Goal: Information Seeking & Learning: Check status

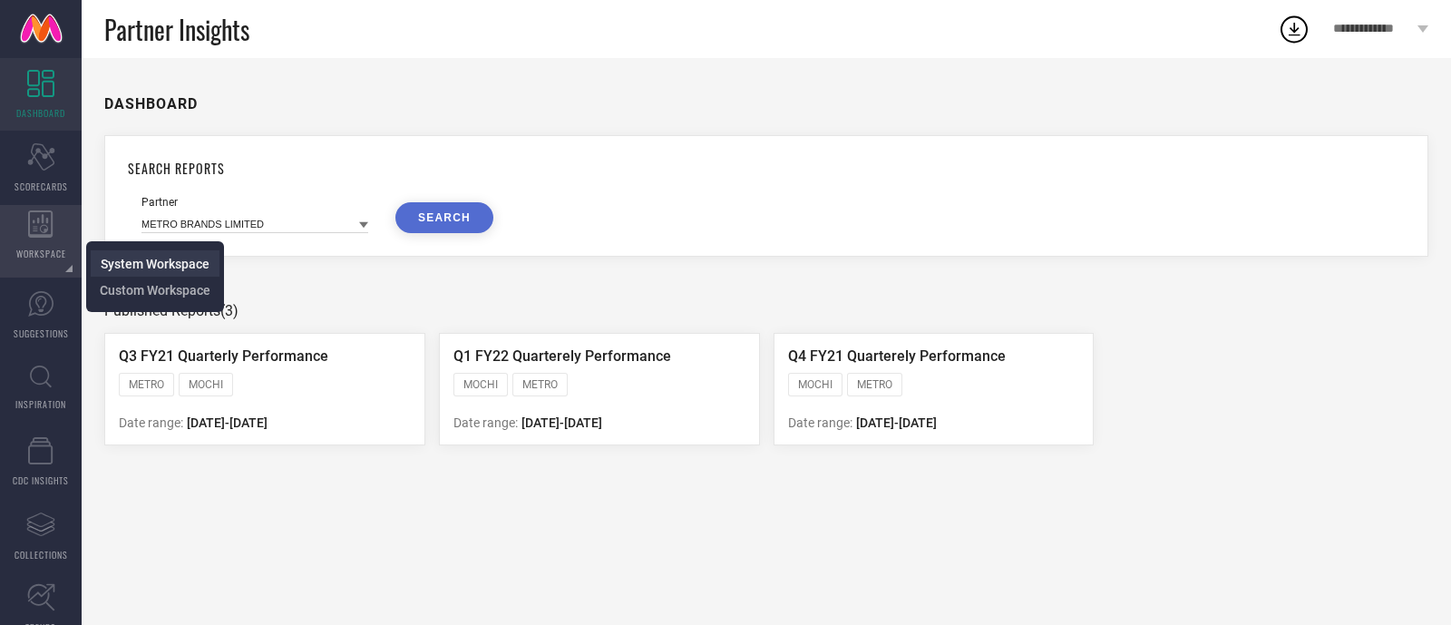
click at [108, 260] on span "System Workspace" at bounding box center [155, 264] width 109 height 15
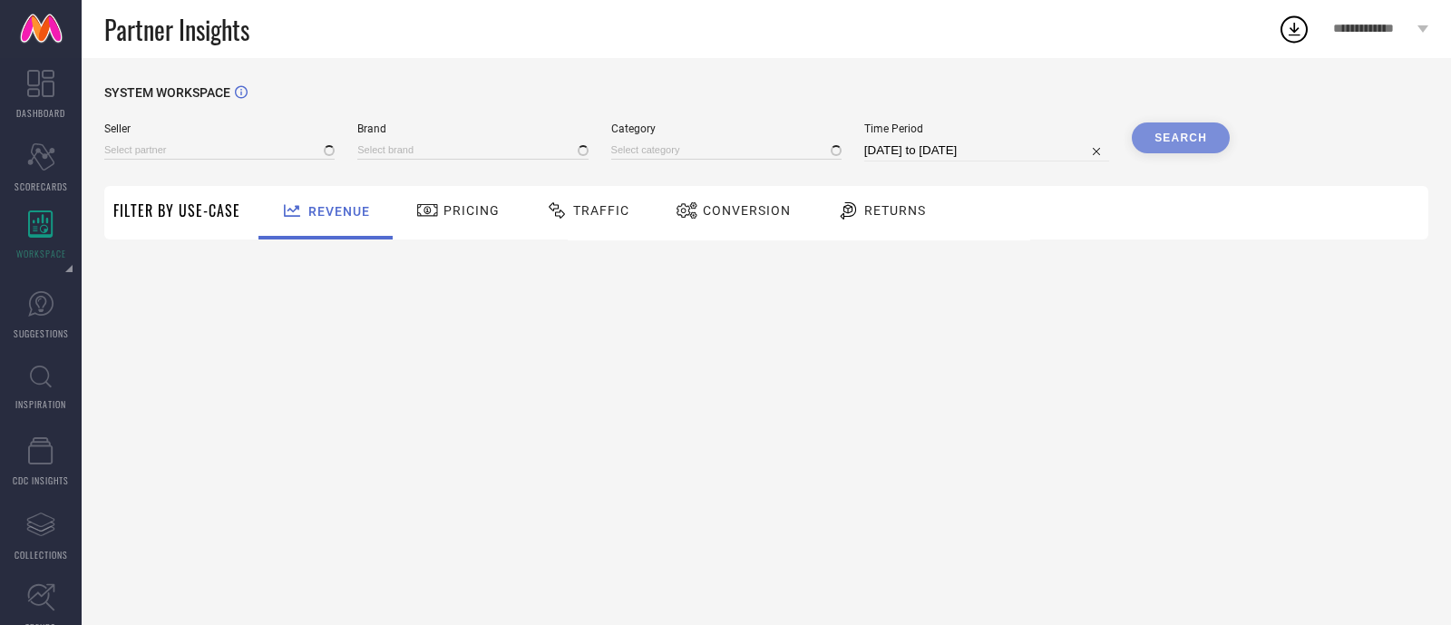
type input "All"
type input "1 STOP FASHION"
type input "All"
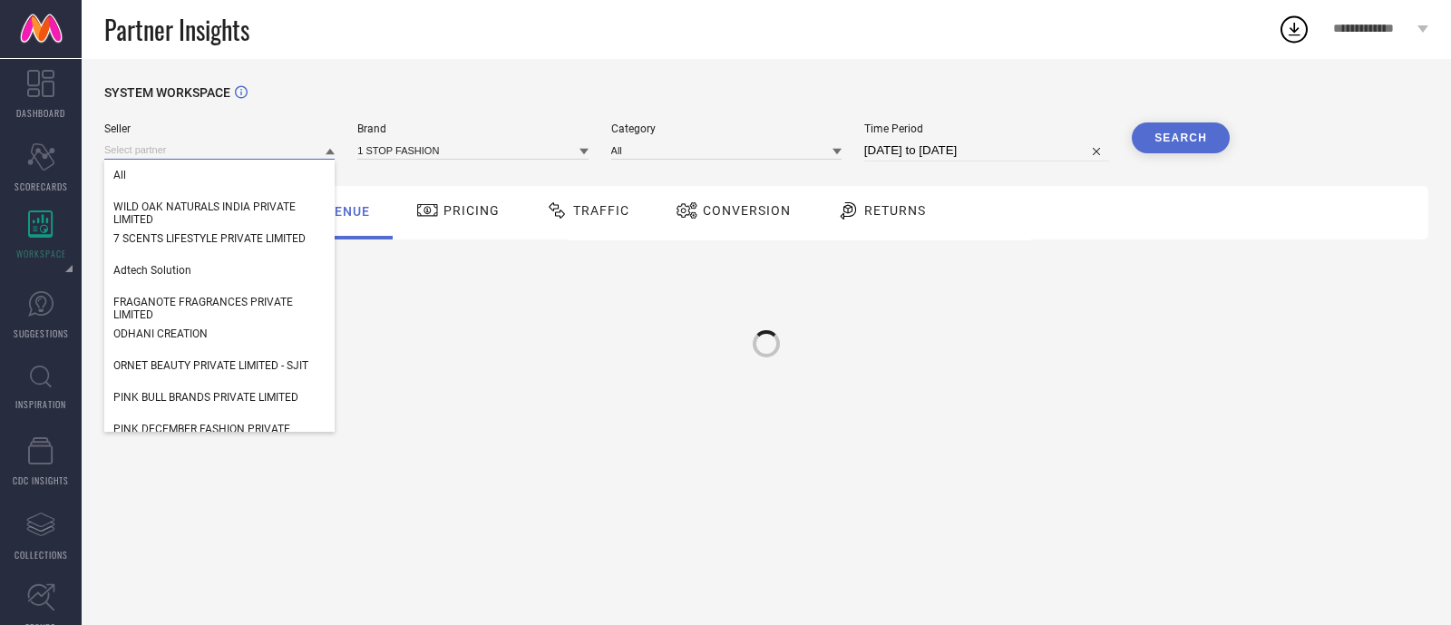
click at [215, 157] on input at bounding box center [219, 150] width 230 height 19
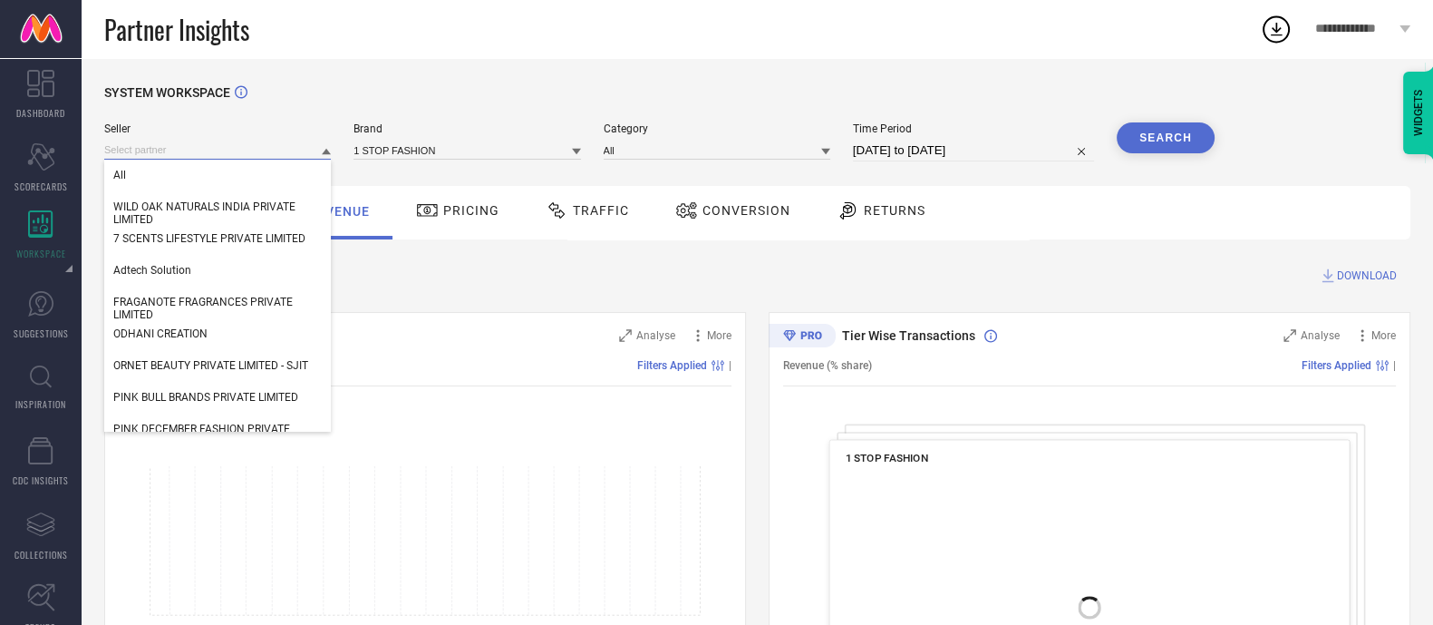
click at [215, 157] on input at bounding box center [217, 150] width 227 height 19
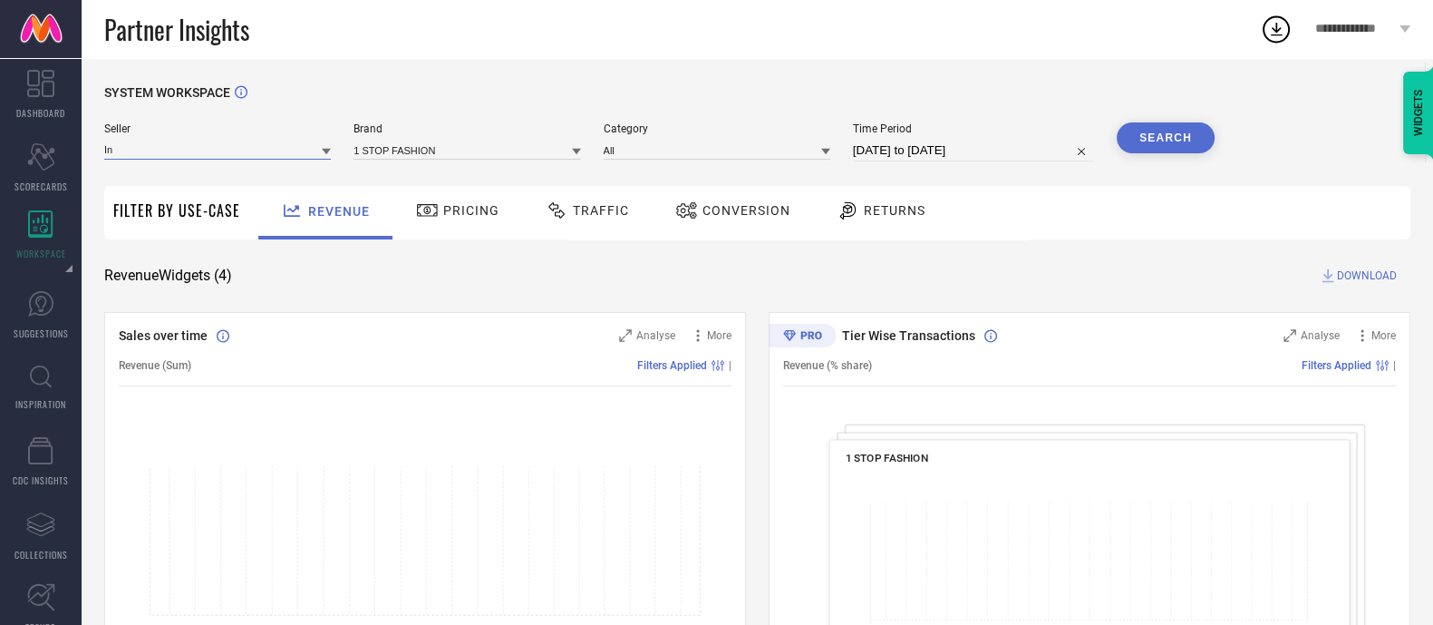
type input "I"
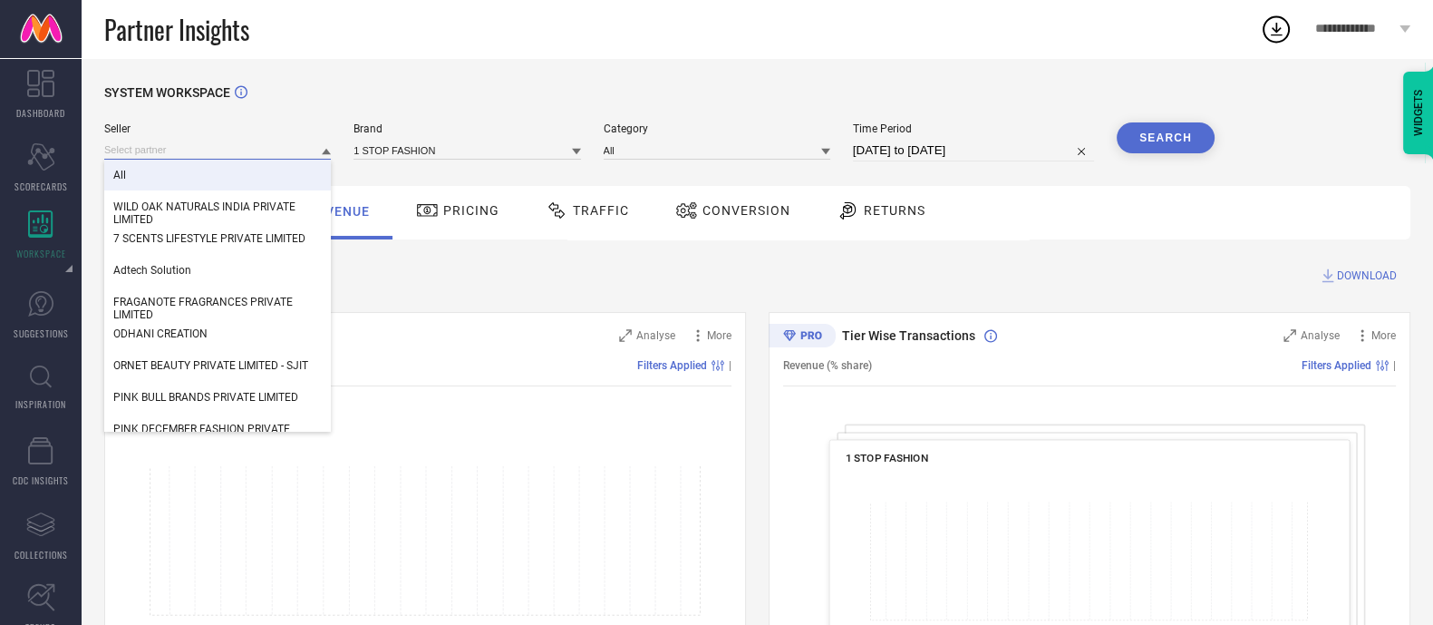
paste input "INDUS COSMECEUTICALS PRIVATE LIMITED"
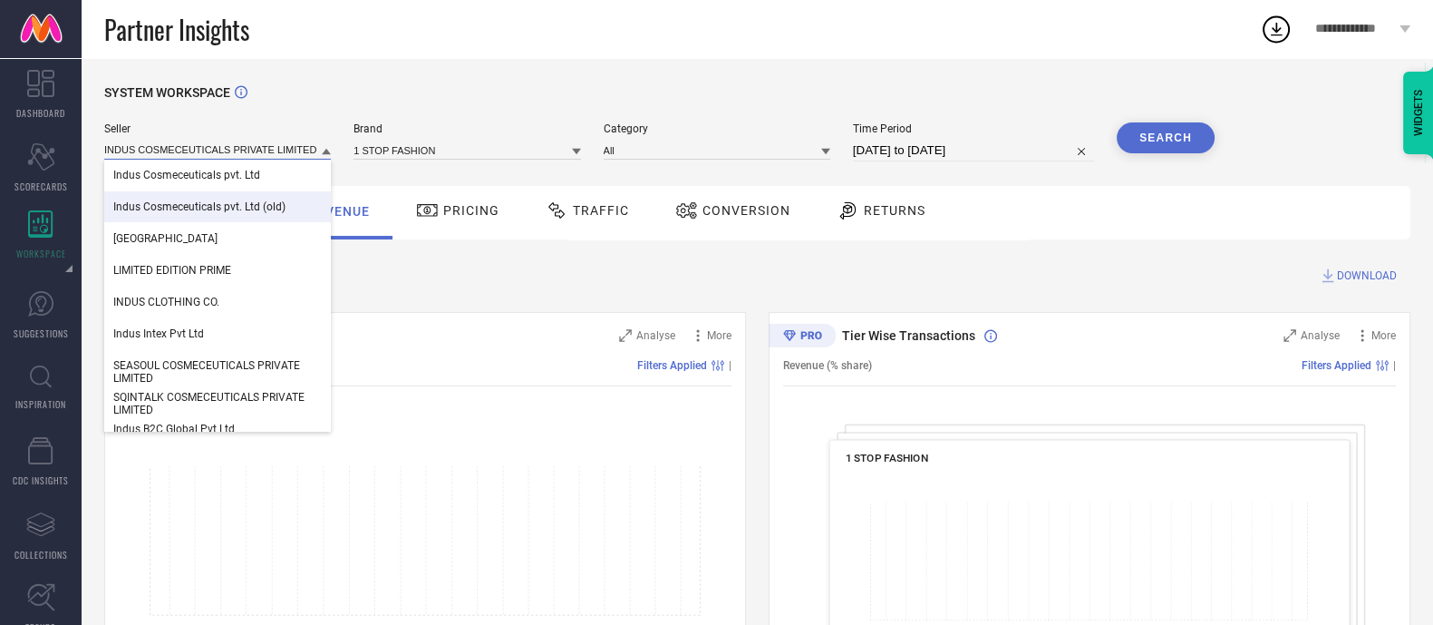
type input "INDUS COSMECEUTICALS PRIVATE LIMITED"
click at [185, 209] on span "Indus Cosmeceuticals pvt. Ltd (old)" at bounding box center [199, 206] width 172 height 13
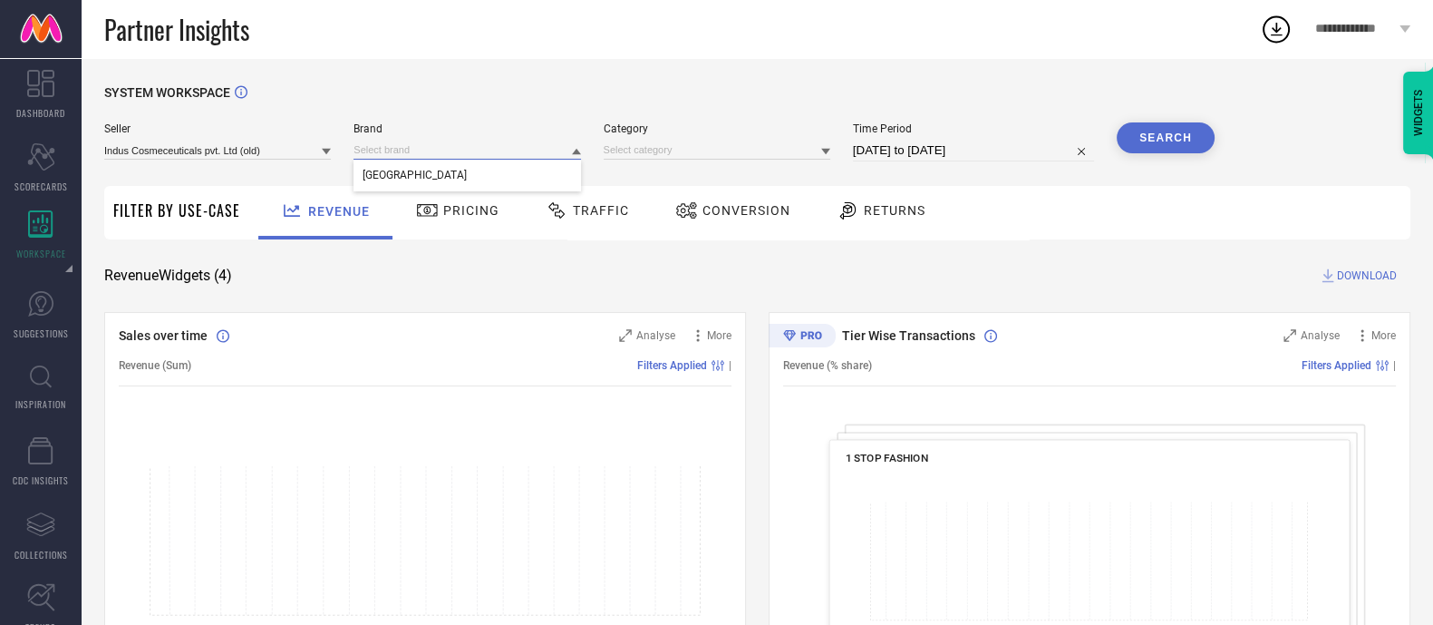
click at [380, 151] on input at bounding box center [467, 150] width 227 height 19
drag, startPoint x: 386, startPoint y: 156, endPoint x: 387, endPoint y: 146, distance: 10.0
click at [387, 146] on input at bounding box center [467, 150] width 227 height 19
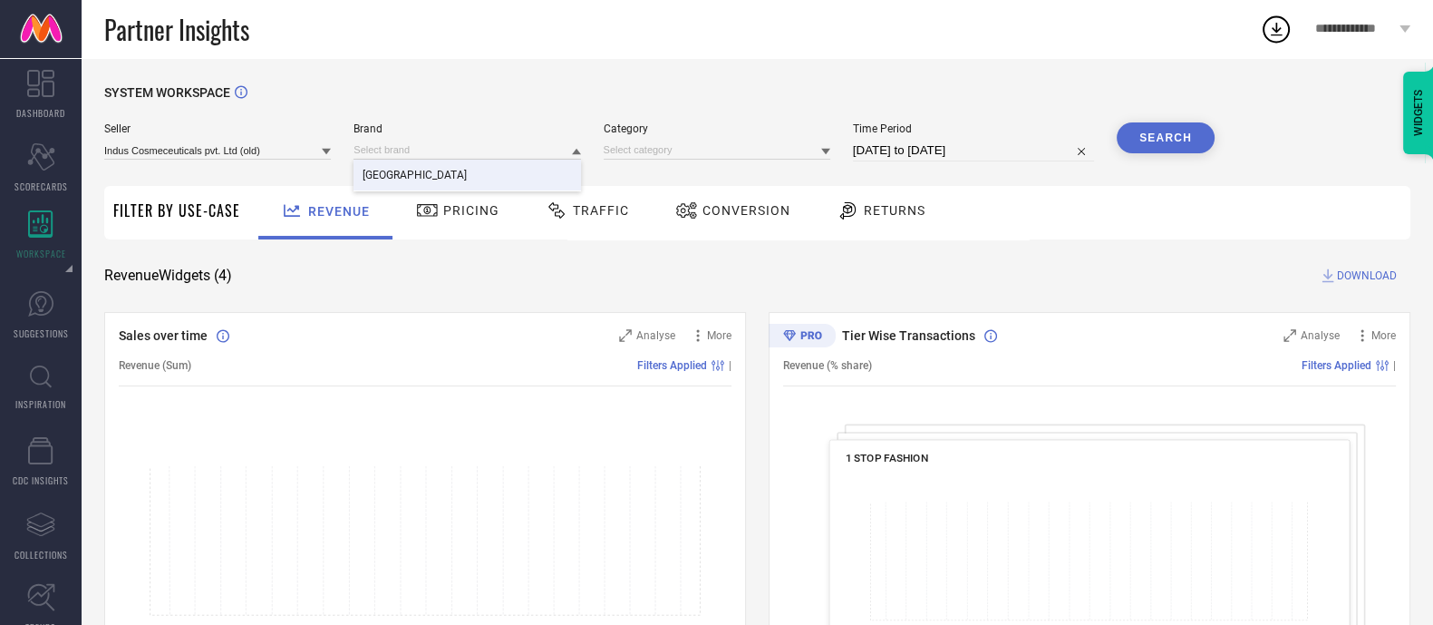
click at [386, 181] on span "[GEOGRAPHIC_DATA]" at bounding box center [415, 175] width 104 height 13
click at [646, 150] on input at bounding box center [717, 150] width 227 height 19
click at [649, 150] on input at bounding box center [717, 150] width 227 height 19
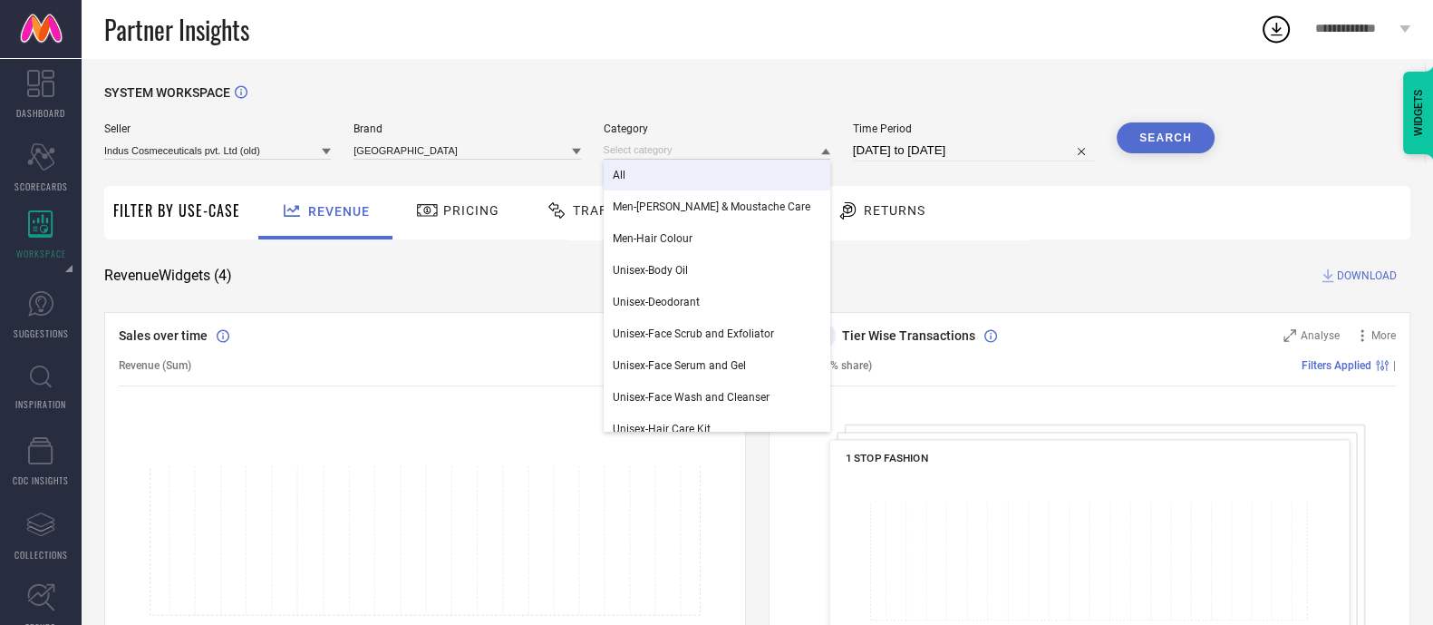
click at [617, 181] on span "All" at bounding box center [619, 175] width 13 height 13
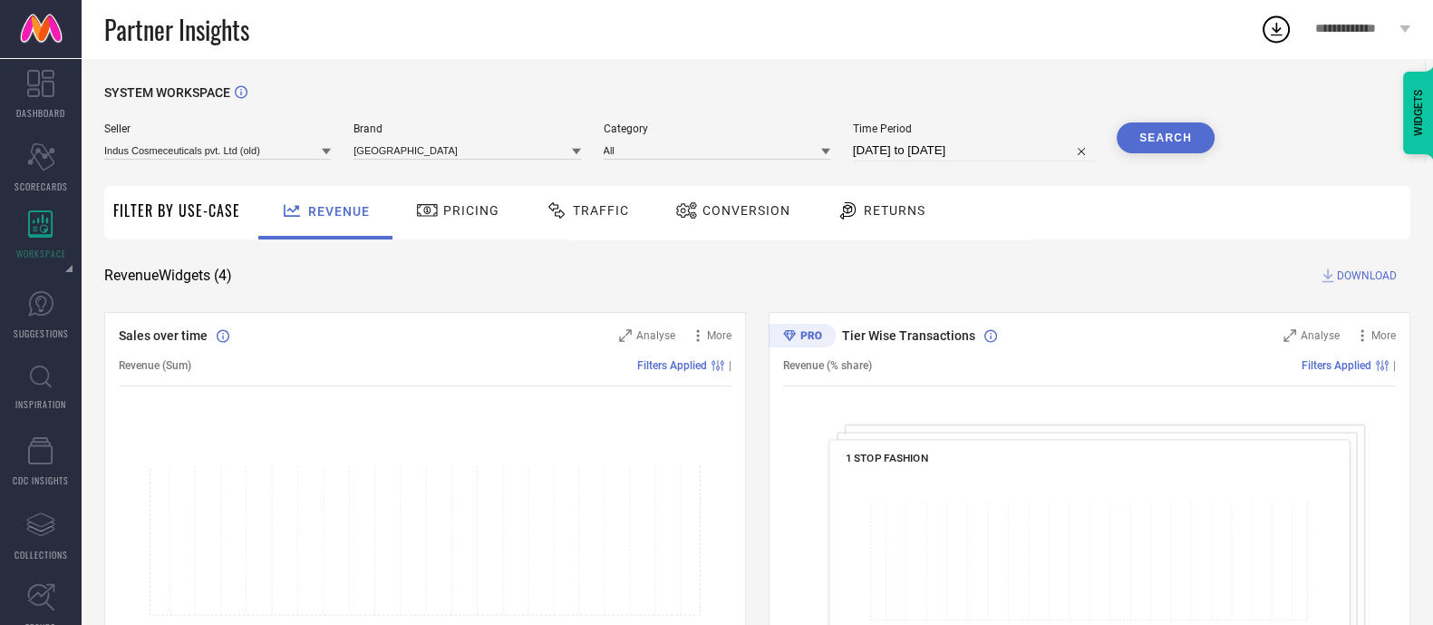
select select "8"
select select "2025"
select select "9"
select select "2025"
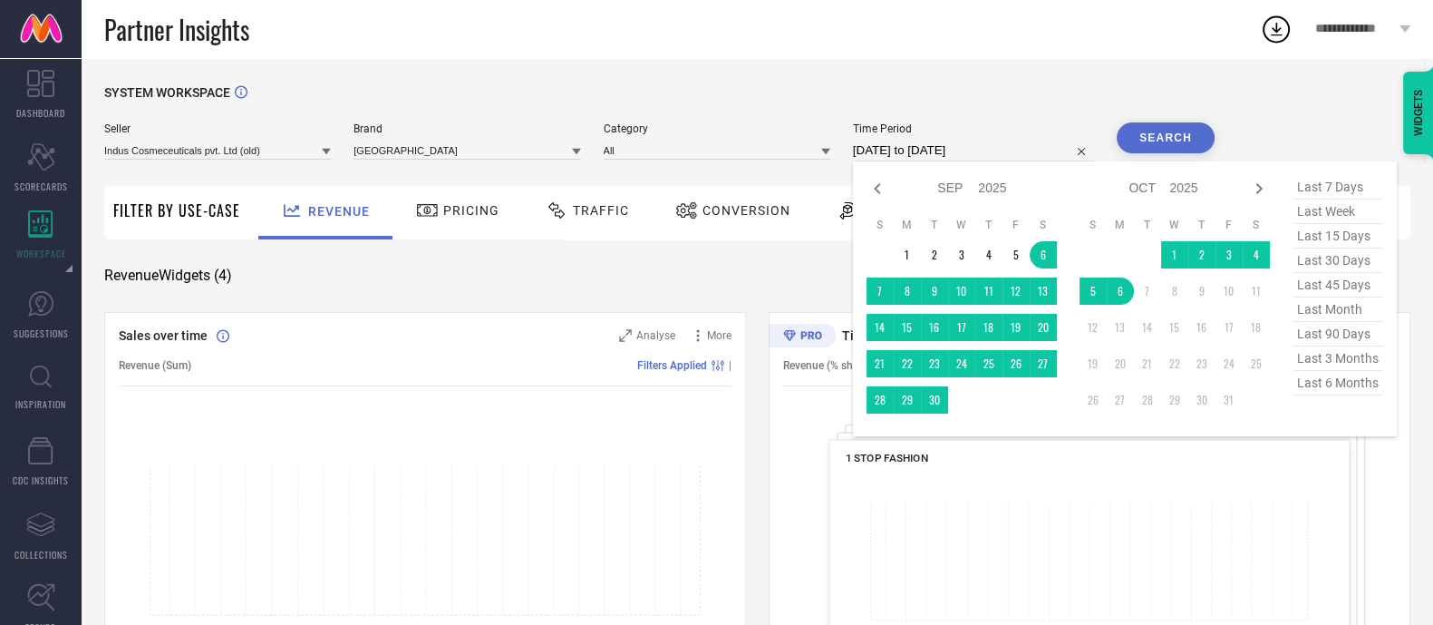
click at [884, 151] on input "[DATE] to [DATE]" at bounding box center [973, 151] width 241 height 22
click at [1341, 359] on span "last 3 months" at bounding box center [1338, 358] width 91 height 24
type input "[DATE] to [DATE]"
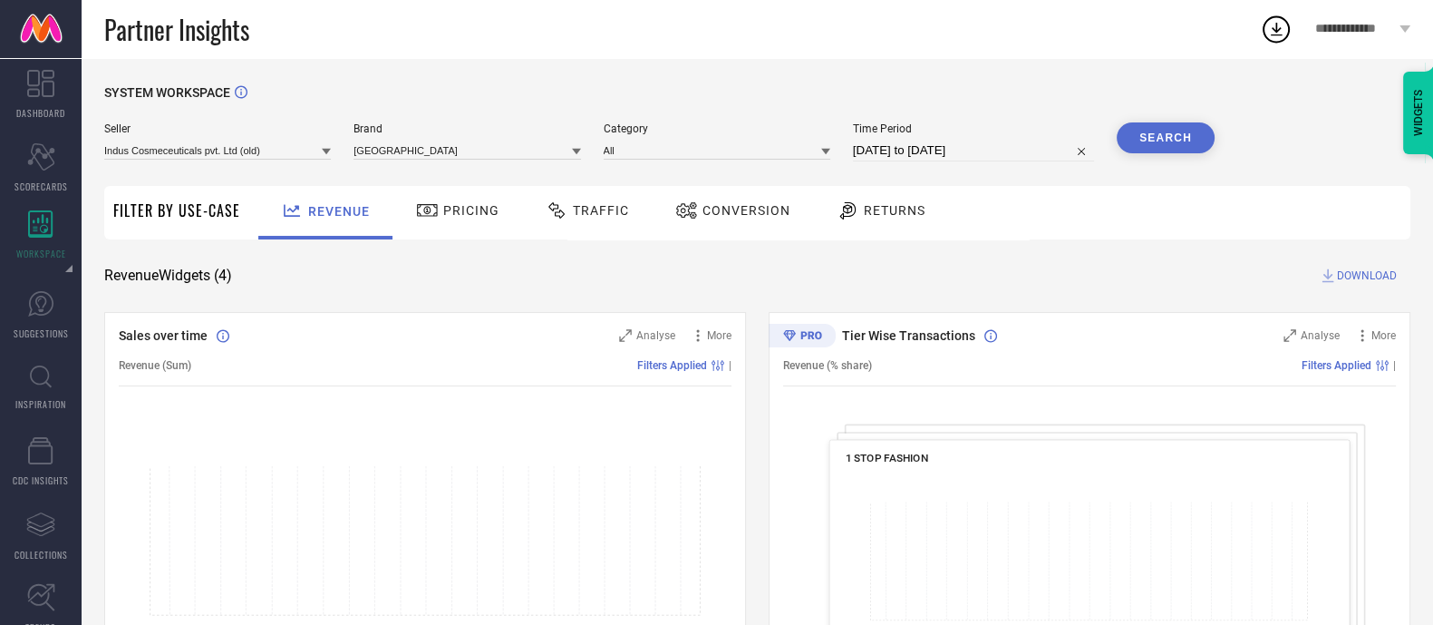
click at [1173, 151] on button "Search" at bounding box center [1166, 137] width 98 height 31
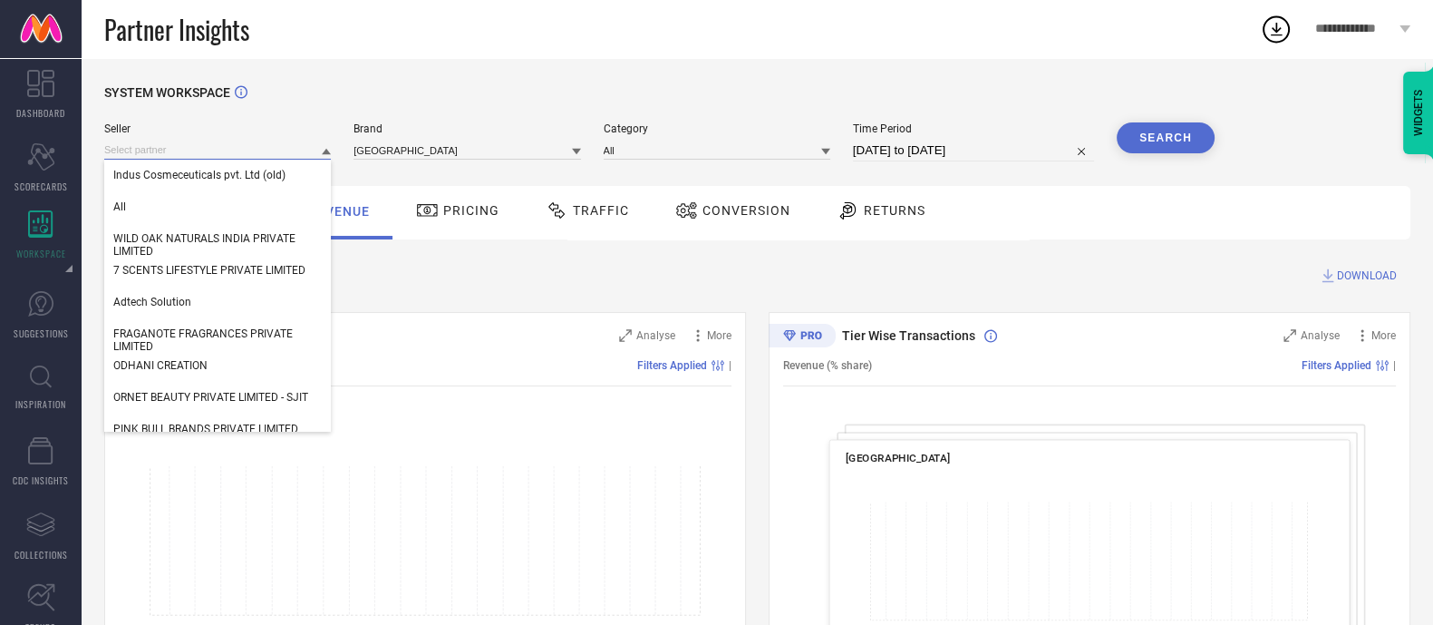
click at [208, 156] on input at bounding box center [217, 150] width 227 height 19
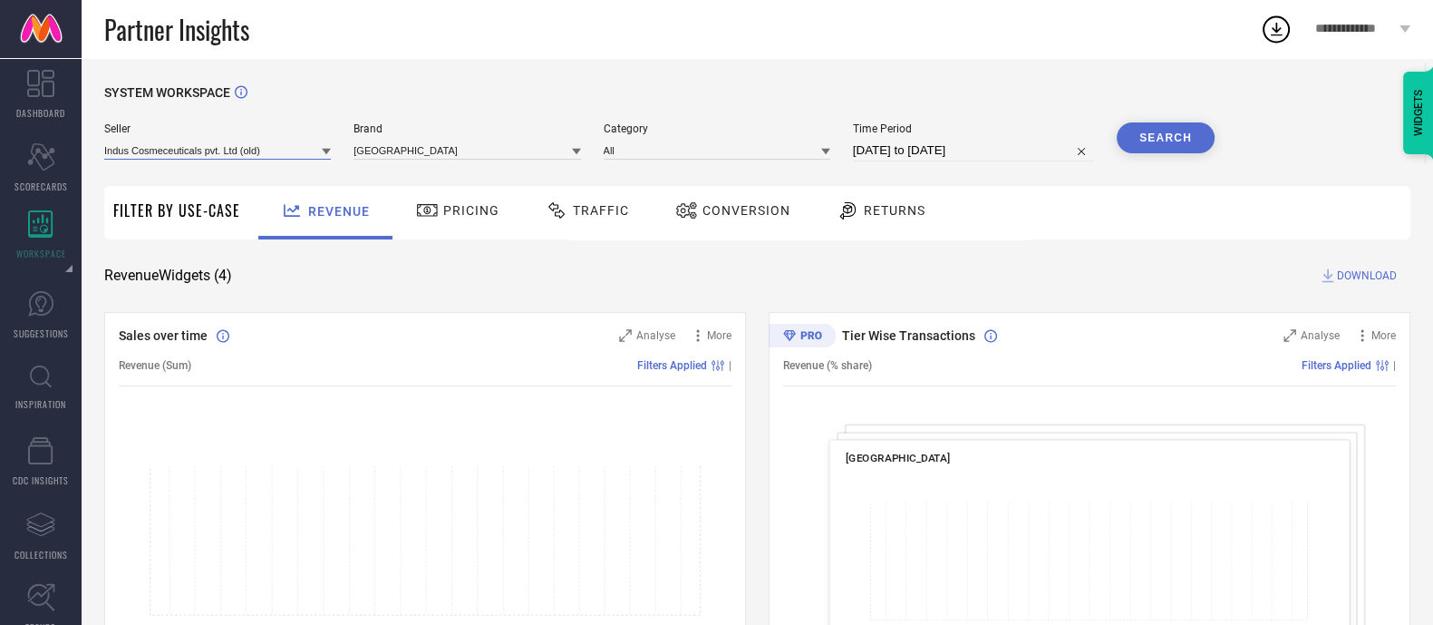
click at [205, 154] on input at bounding box center [217, 150] width 227 height 19
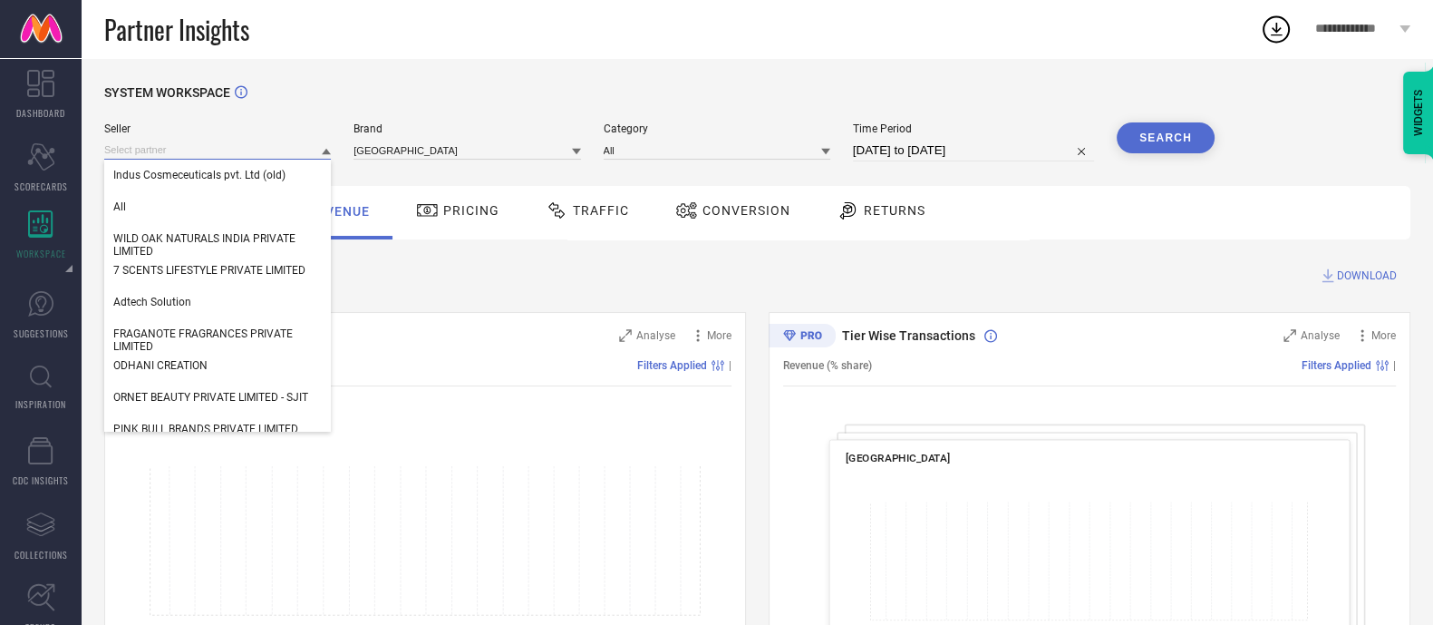
paste input "INDUS COSMECEUTICALS PRIVATE LIMITED"
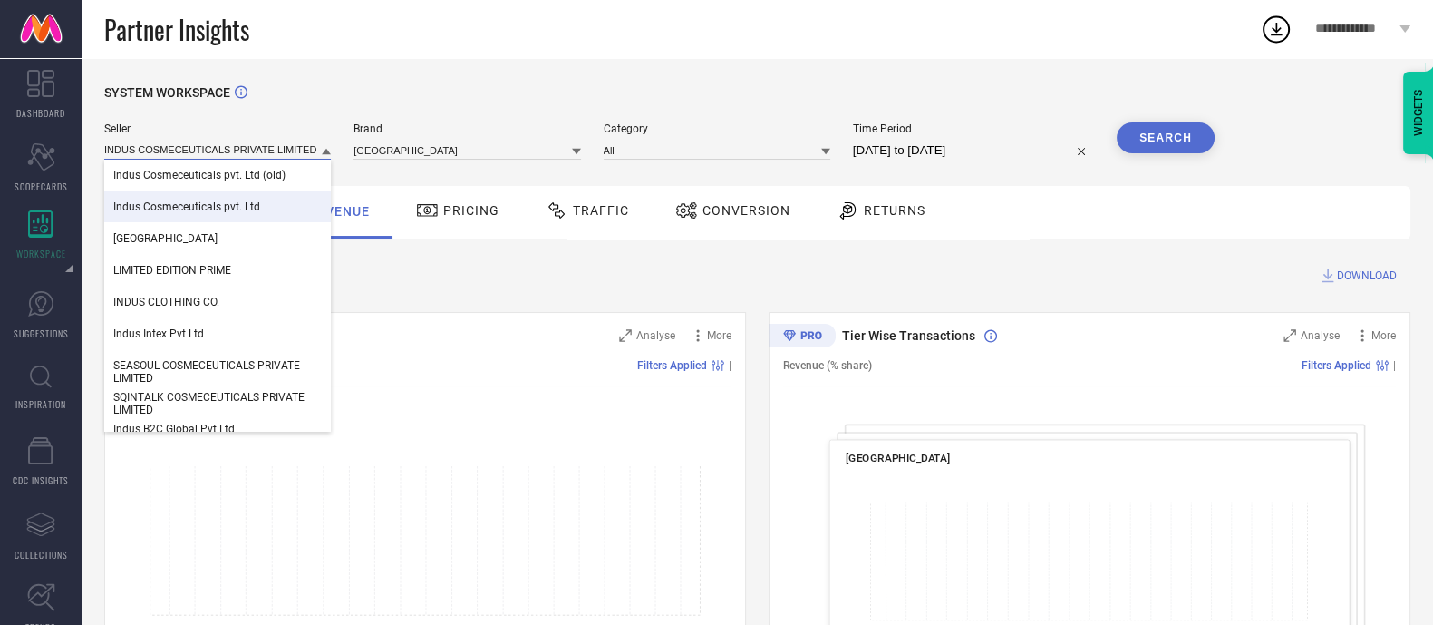
type input "INDUS COSMECEUTICALS PRIVATE LIMITED"
click at [195, 206] on span "Indus Cosmeceuticals pvt. Ltd" at bounding box center [186, 206] width 147 height 13
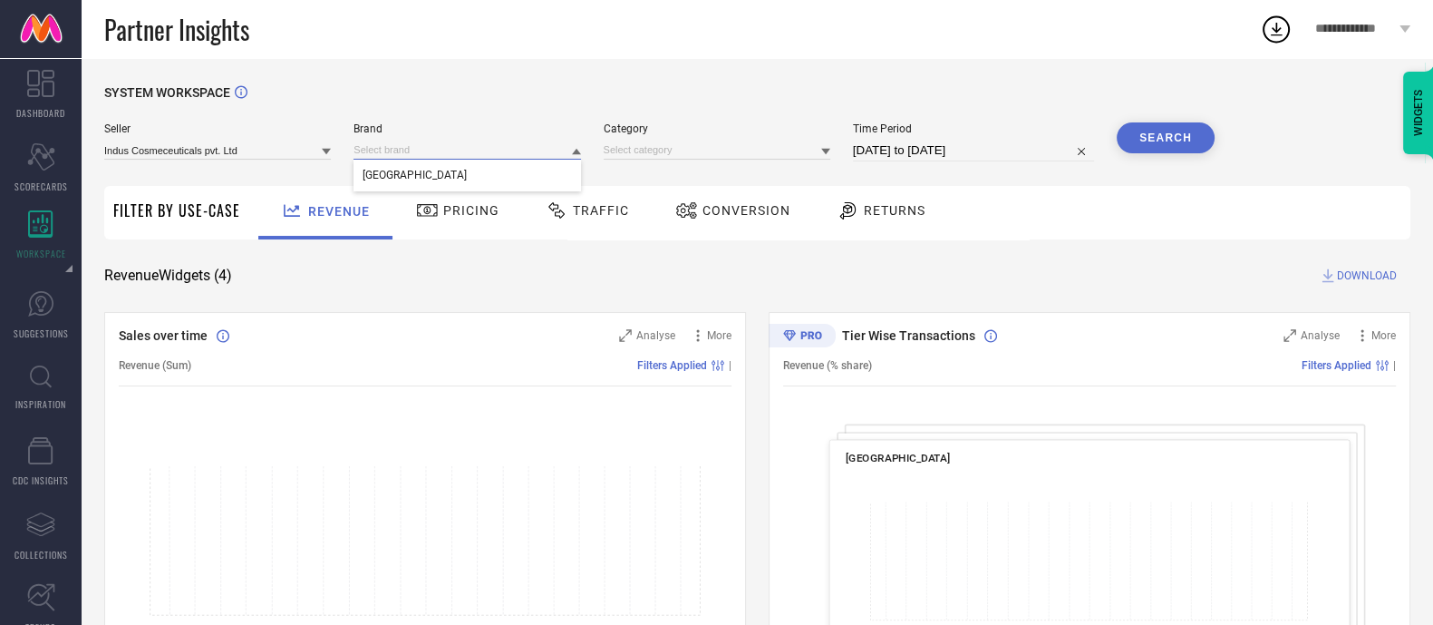
click at [384, 153] on input at bounding box center [467, 150] width 227 height 19
click at [384, 155] on input at bounding box center [467, 150] width 227 height 19
click at [383, 179] on span "[GEOGRAPHIC_DATA]" at bounding box center [415, 175] width 104 height 13
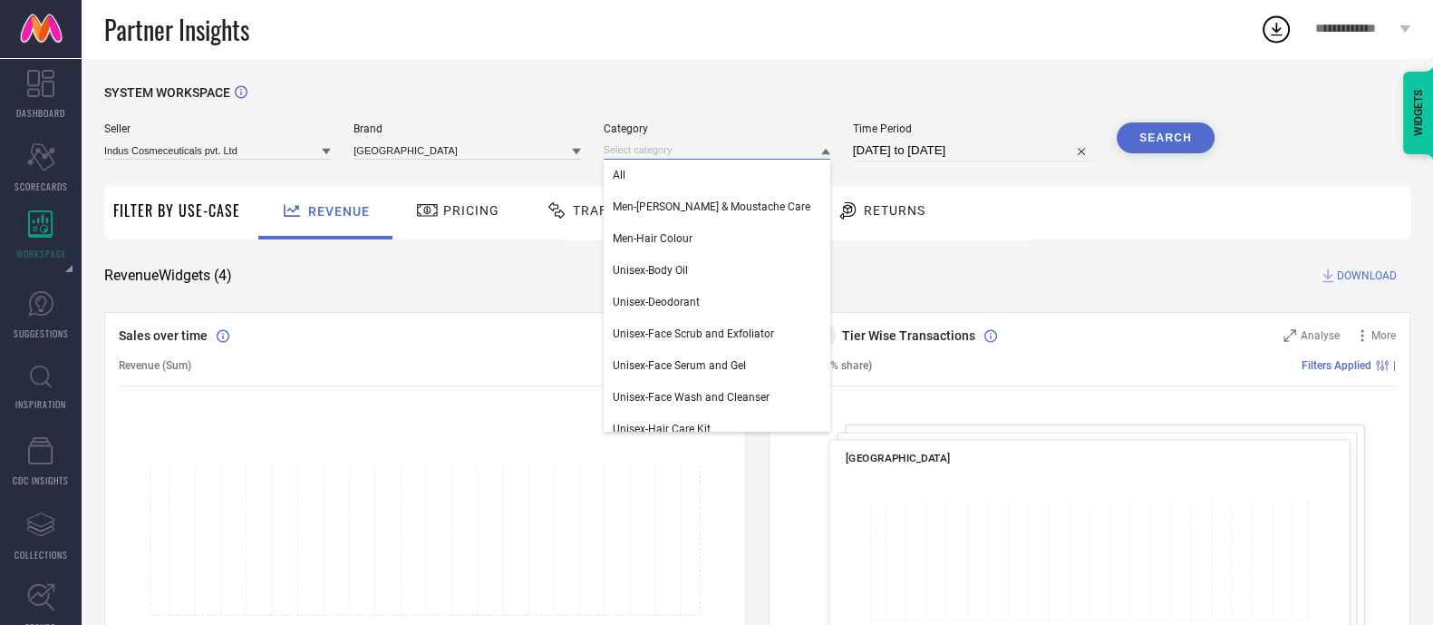
click at [669, 149] on input at bounding box center [717, 150] width 227 height 19
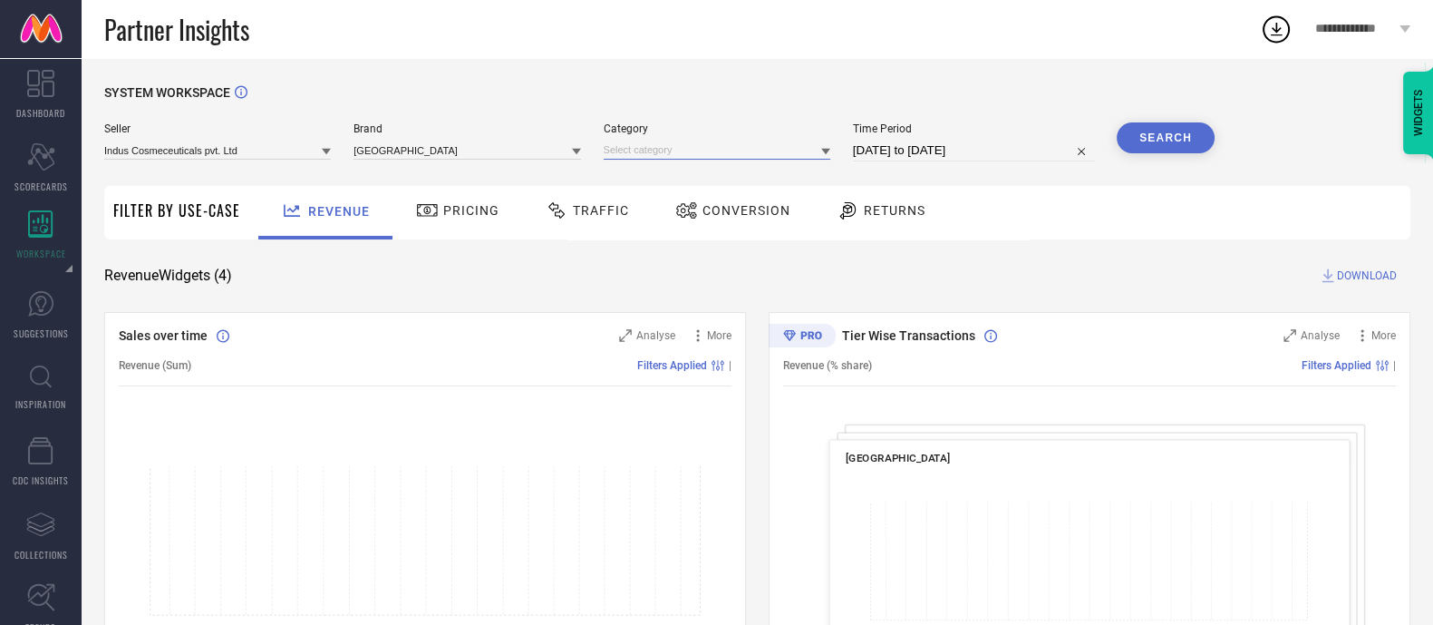
click at [666, 157] on input at bounding box center [717, 150] width 227 height 19
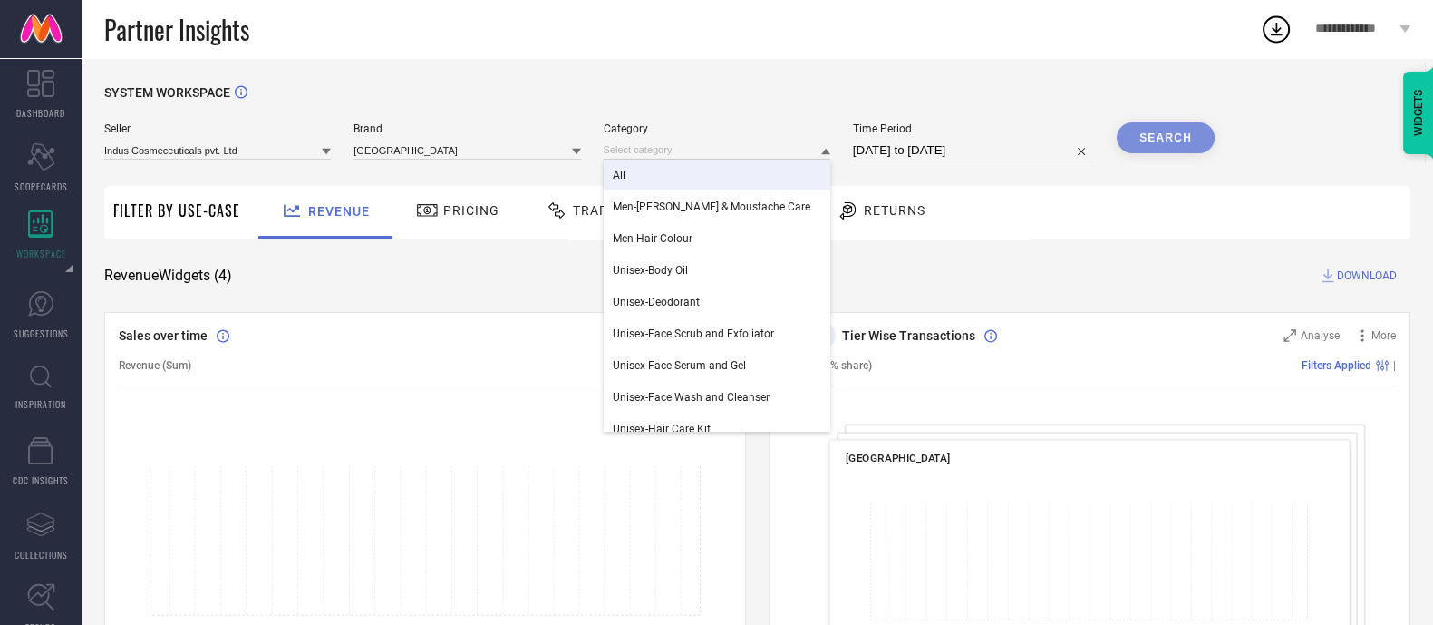
click at [636, 179] on div "All" at bounding box center [717, 175] width 227 height 31
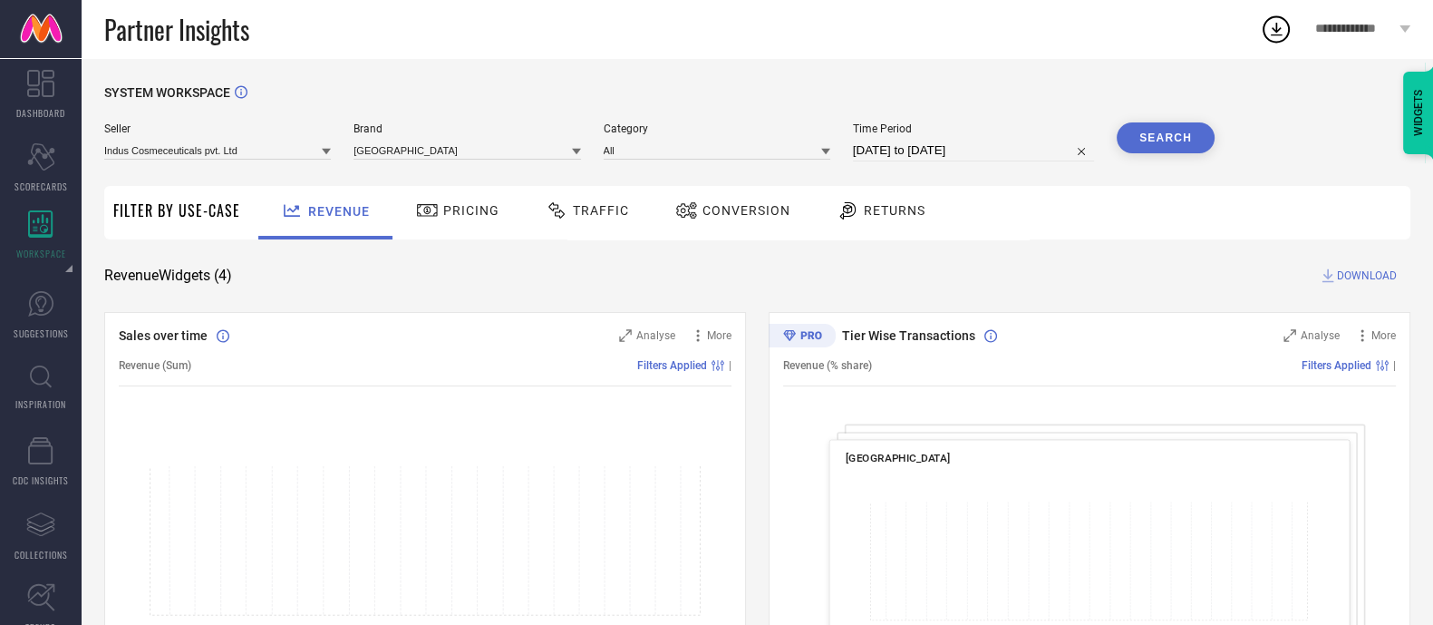
click at [1142, 151] on button "Search" at bounding box center [1166, 137] width 98 height 31
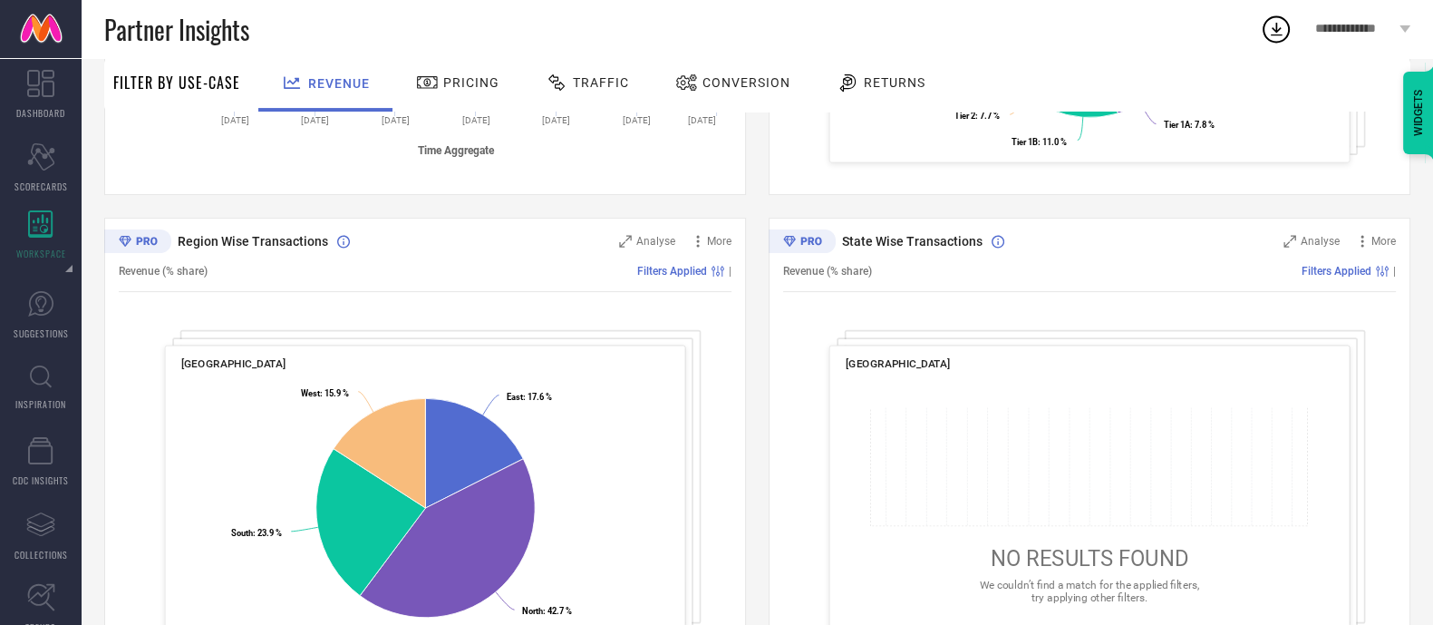
scroll to position [644, 0]
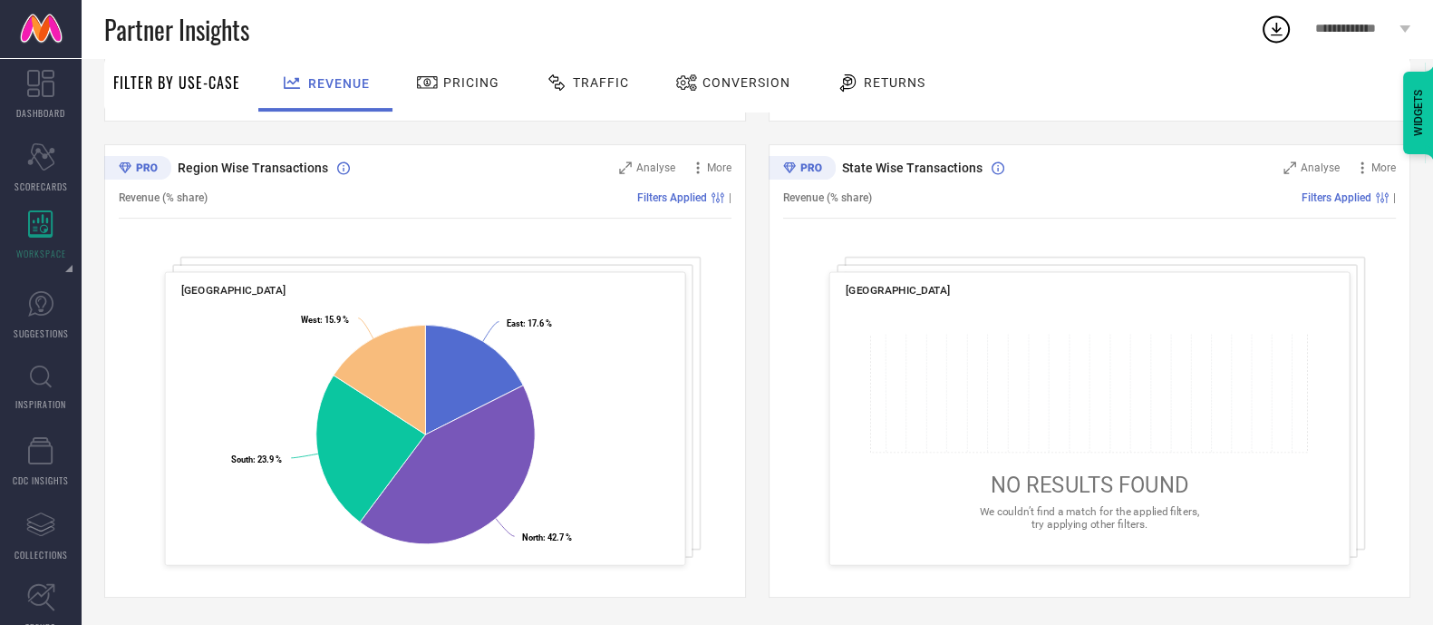
click at [947, 355] on icon at bounding box center [1089, 393] width 440 height 119
click at [1043, 517] on span "We couldn’t find a match for the applied filters, try applying other filters." at bounding box center [1089, 517] width 219 height 24
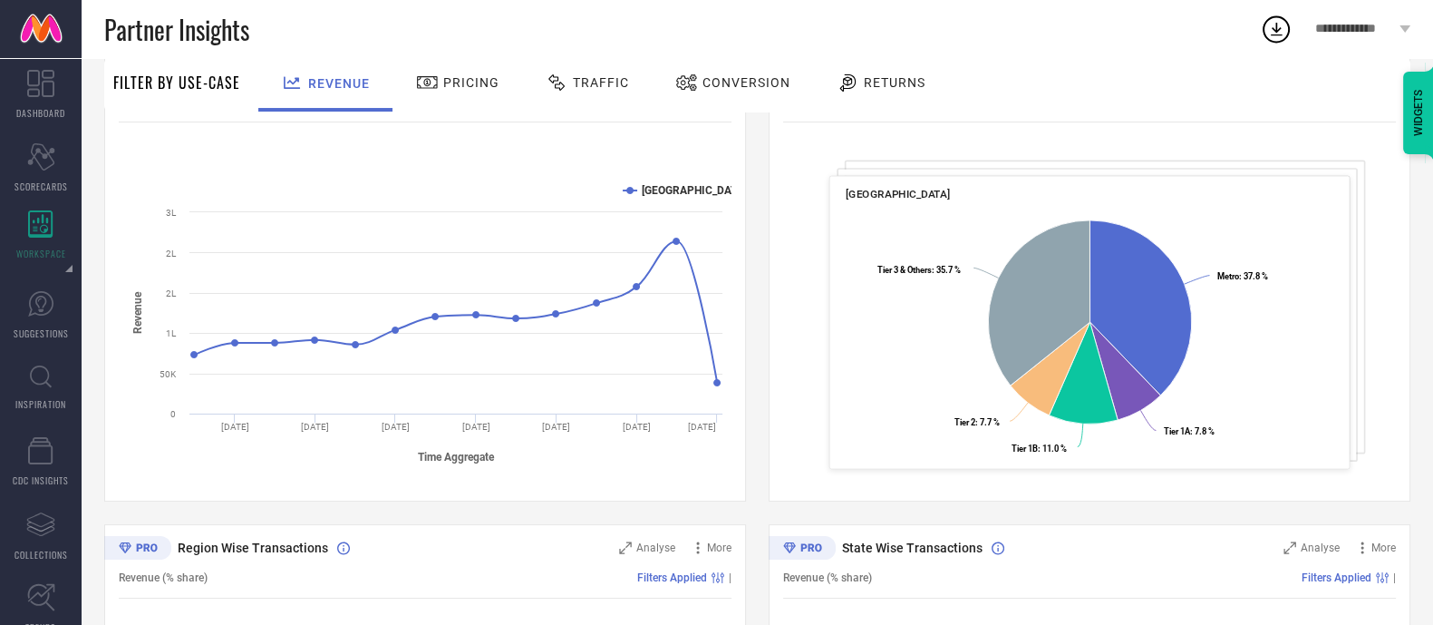
scroll to position [228, 0]
